Goal: Task Accomplishment & Management: Use online tool/utility

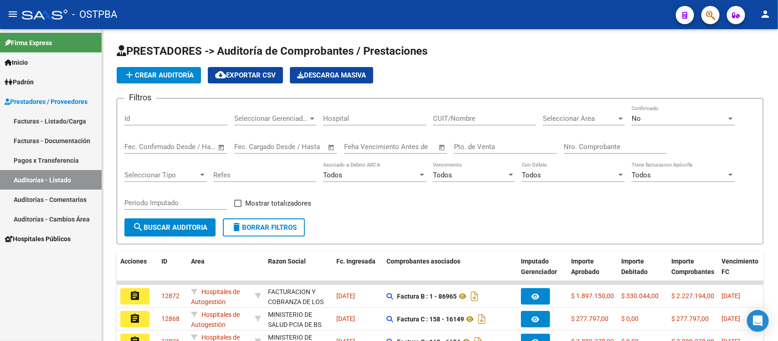
scroll to position [177, 0]
click at [52, 179] on link "Auditorías - Listado" at bounding box center [51, 180] width 102 height 20
click at [589, 149] on input "Nro. Comprobante" at bounding box center [615, 147] width 103 height 8
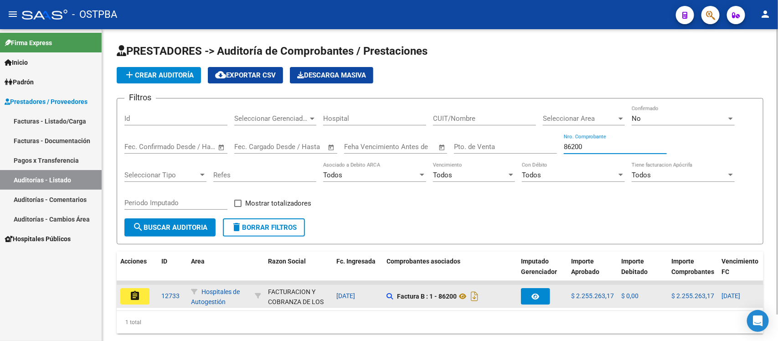
type input "86200"
click at [140, 290] on button "assignment" at bounding box center [134, 296] width 29 height 16
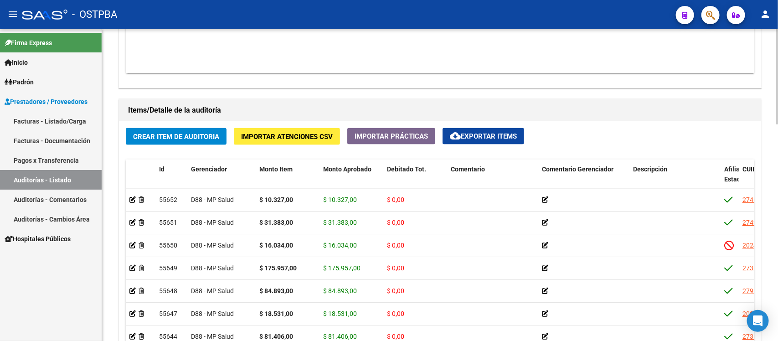
scroll to position [570, 0]
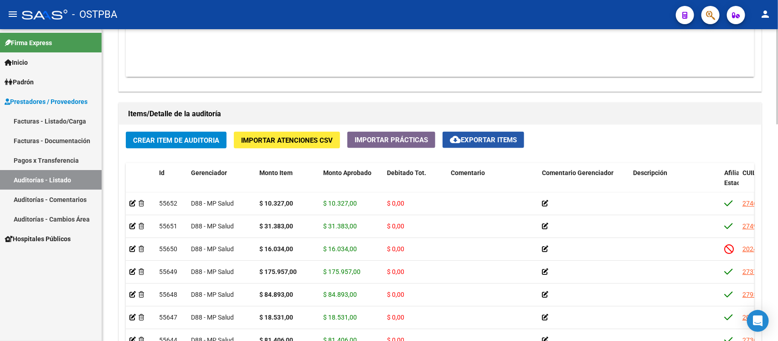
click at [470, 138] on span "cloud_download Exportar Items" at bounding box center [483, 140] width 67 height 8
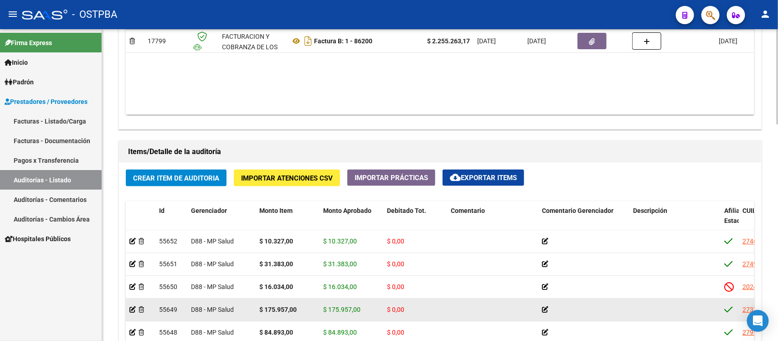
scroll to position [513, 0]
